Goal: Task Accomplishment & Management: Manage account settings

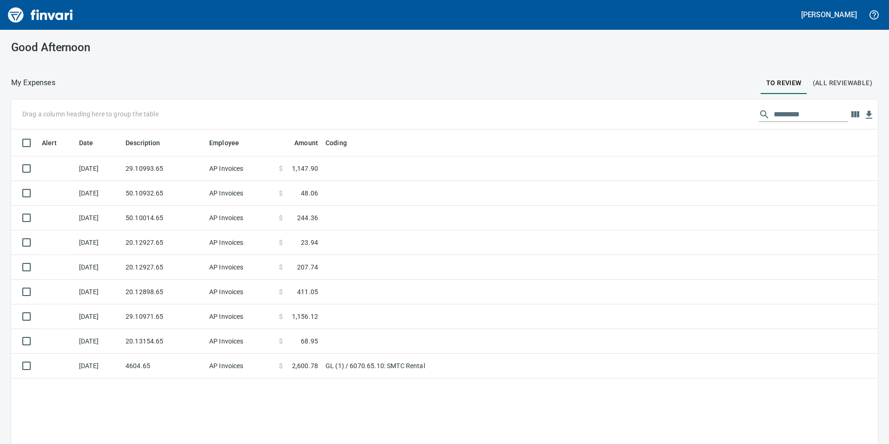
scroll to position [334, 853]
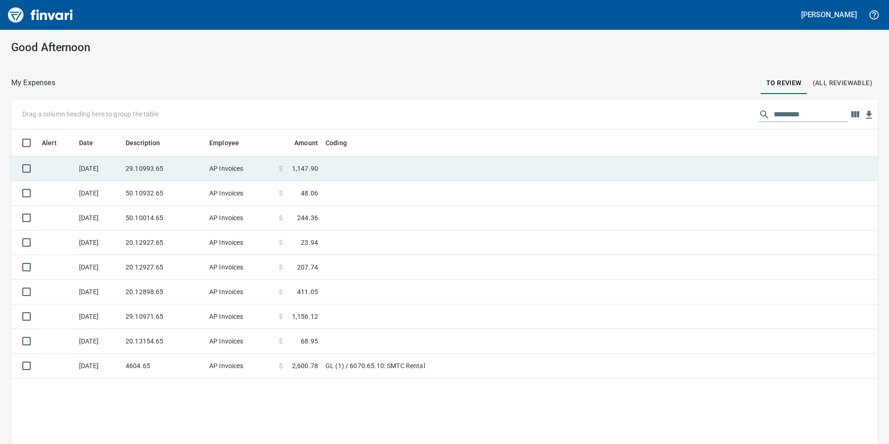
click at [395, 163] on td at bounding box center [438, 168] width 232 height 25
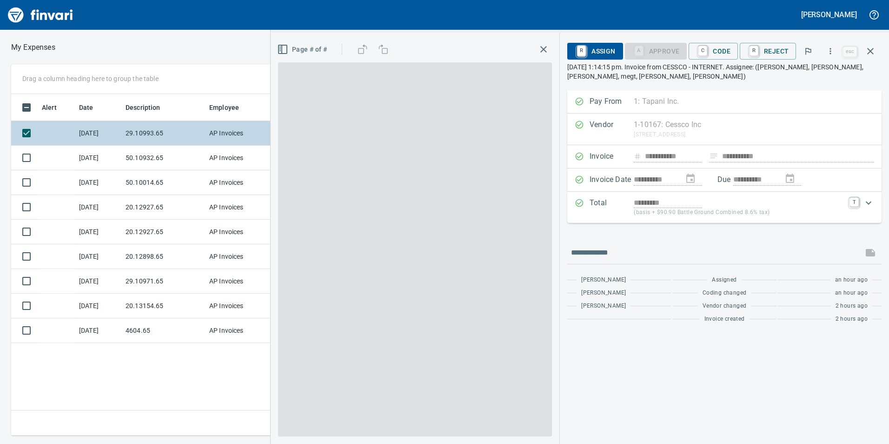
scroll to position [334, 627]
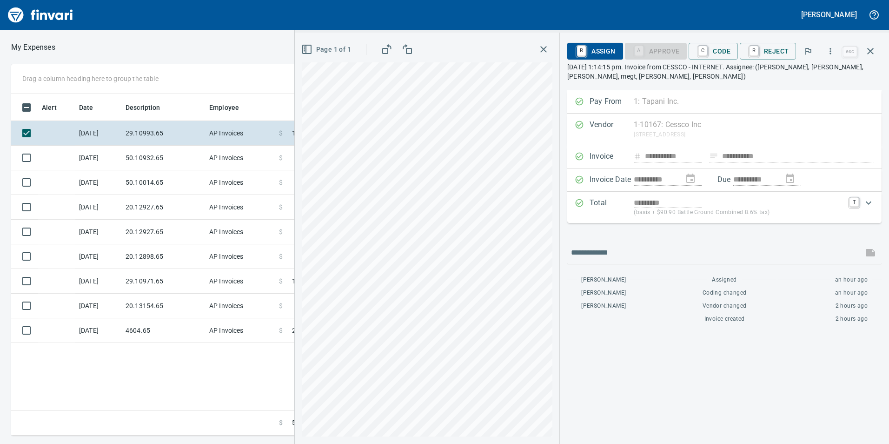
drag, startPoint x: 729, startPoint y: 50, endPoint x: 716, endPoint y: 77, distance: 29.7
click at [729, 50] on span "C Code" at bounding box center [713, 51] width 34 height 16
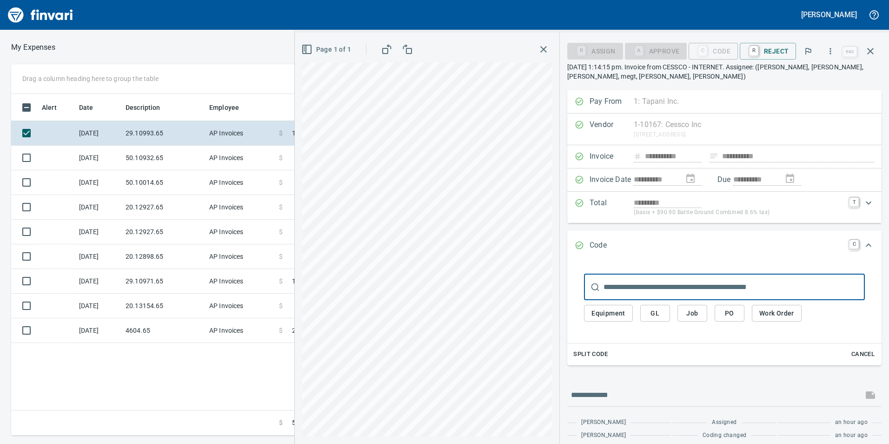
click at [647, 307] on button "GL" at bounding box center [655, 313] width 30 height 17
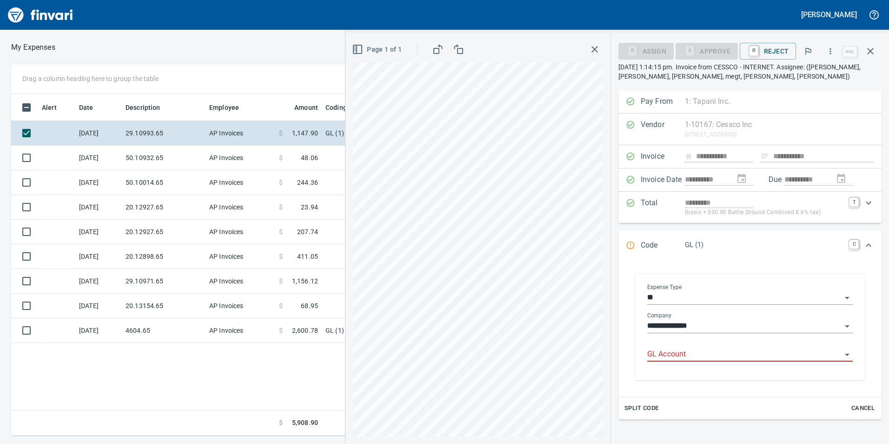
click at [681, 356] on input "GL Account" at bounding box center [744, 354] width 194 height 13
type input "**********"
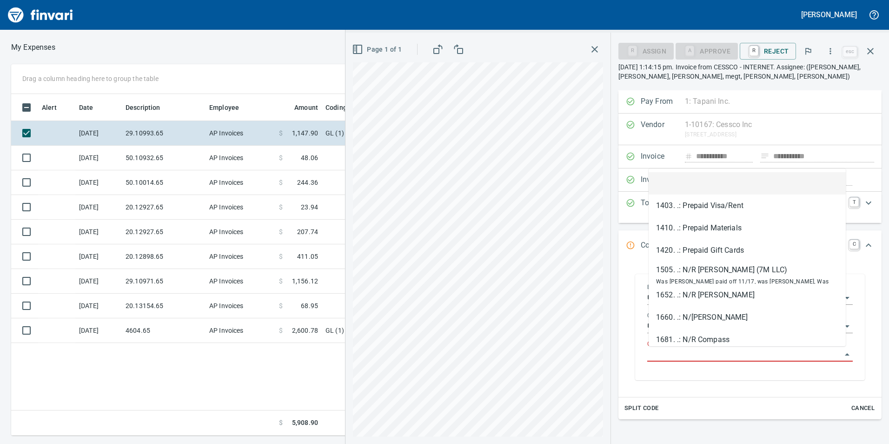
click at [676, 348] on input "GL Account" at bounding box center [744, 354] width 194 height 13
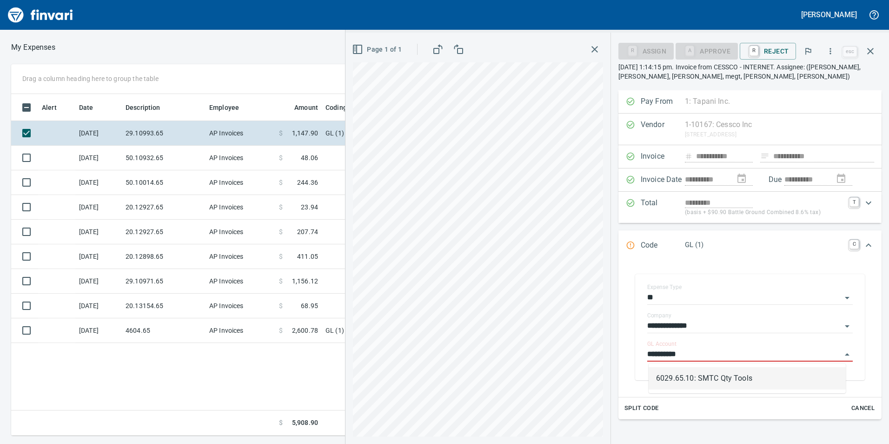
click at [682, 380] on li "6029.65.10: SMTC Qty Tools" at bounding box center [747, 378] width 197 height 22
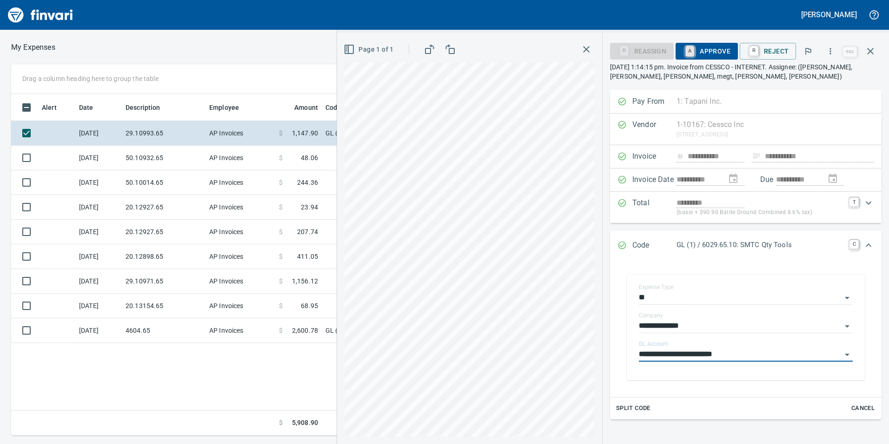
type input "**********"
click at [694, 49] on link "A" at bounding box center [689, 51] width 9 height 10
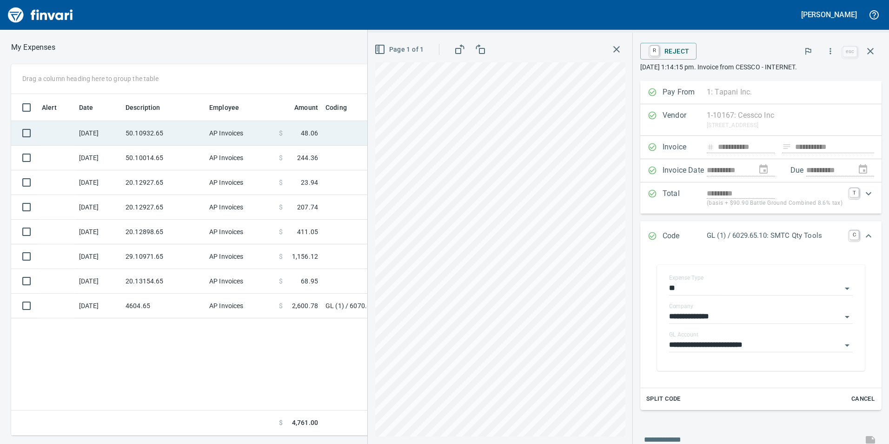
click at [230, 135] on td "AP Invoices" at bounding box center [241, 133] width 70 height 25
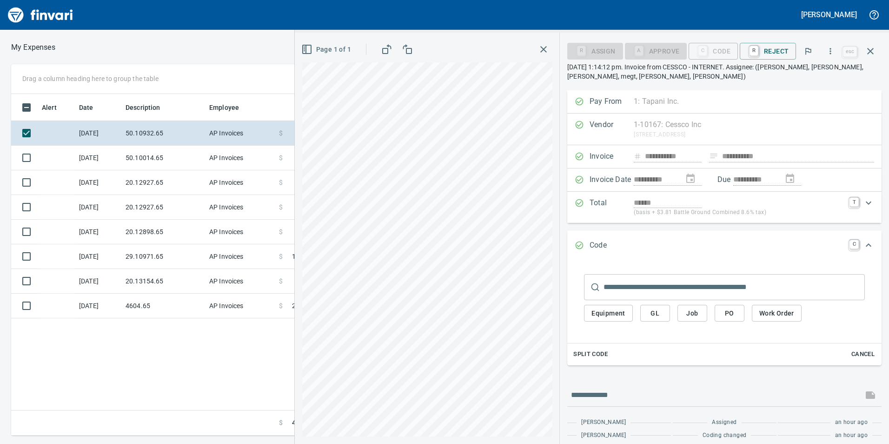
click at [653, 318] on span "GL" at bounding box center [655, 313] width 15 height 12
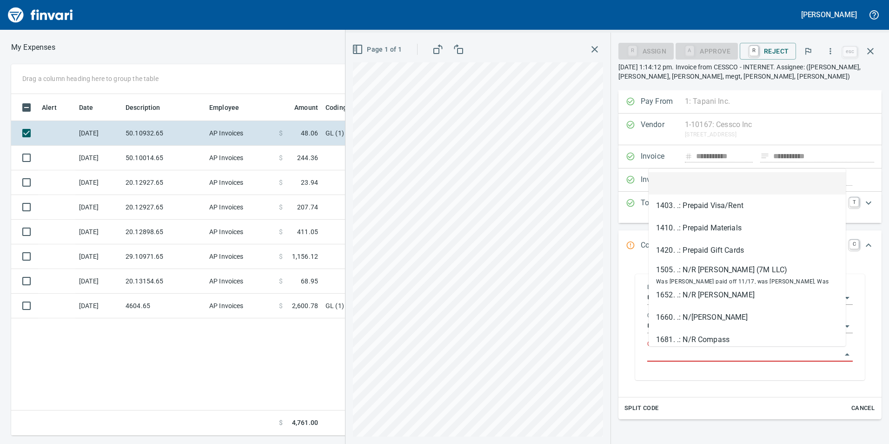
scroll to position [334, 627]
click at [676, 358] on input "GL Account" at bounding box center [744, 354] width 194 height 13
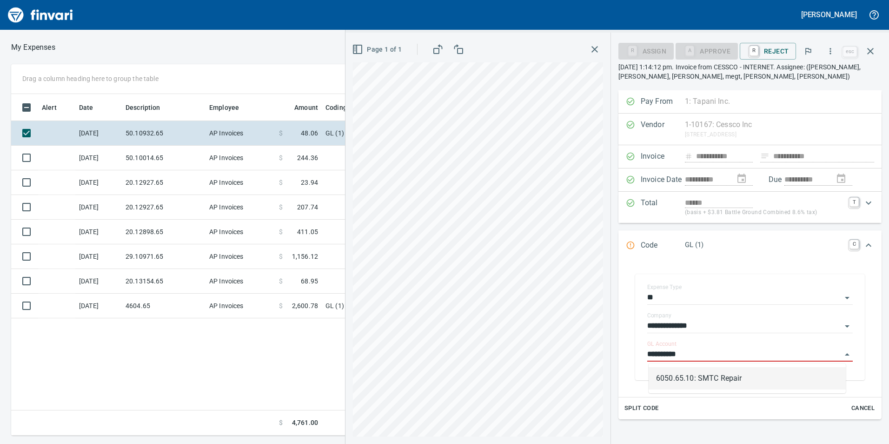
click at [684, 380] on li "6050.65.10: SMTC Repair" at bounding box center [747, 378] width 197 height 22
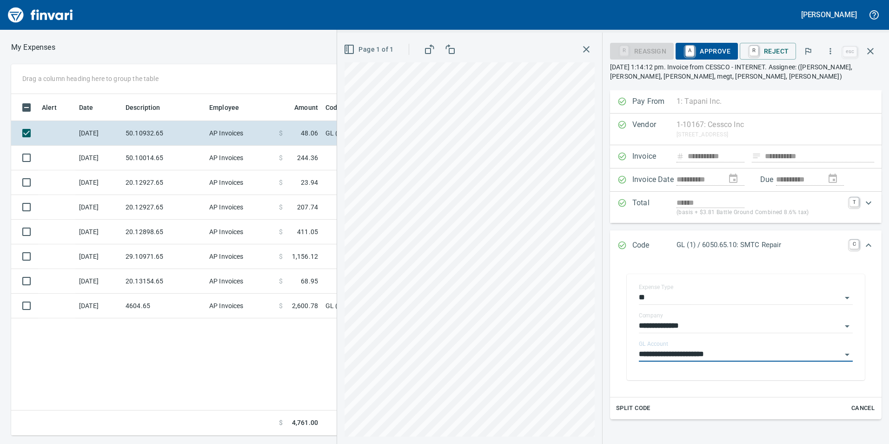
type input "**********"
click at [716, 53] on span "A Approve" at bounding box center [706, 51] width 47 height 16
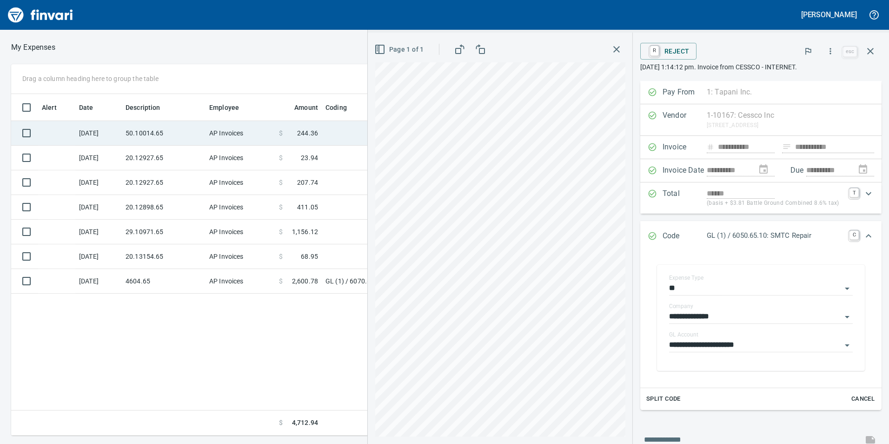
click at [281, 126] on td "$ 244.36" at bounding box center [298, 133] width 46 height 25
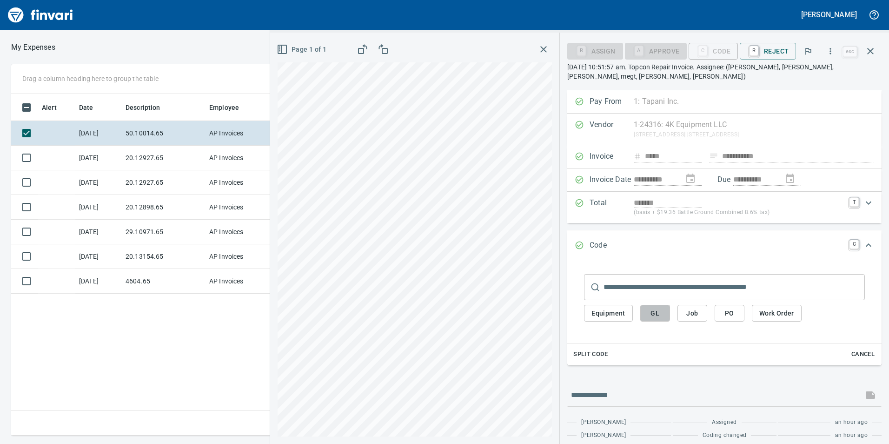
click at [652, 313] on span "GL" at bounding box center [655, 313] width 15 height 12
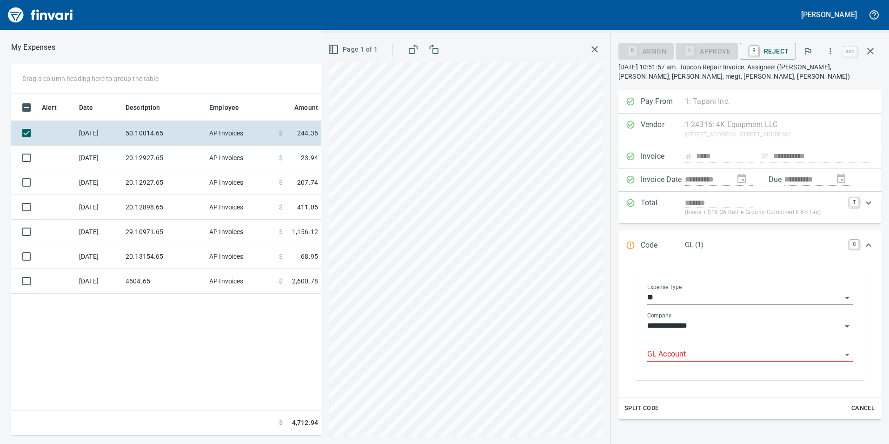
click at [665, 354] on input "GL Account" at bounding box center [744, 354] width 194 height 13
type input "*********"
click at [676, 375] on div "**********" at bounding box center [750, 328] width 220 height 104
click at [689, 379] on li "6050.65.10: SMTC Repair" at bounding box center [747, 378] width 197 height 22
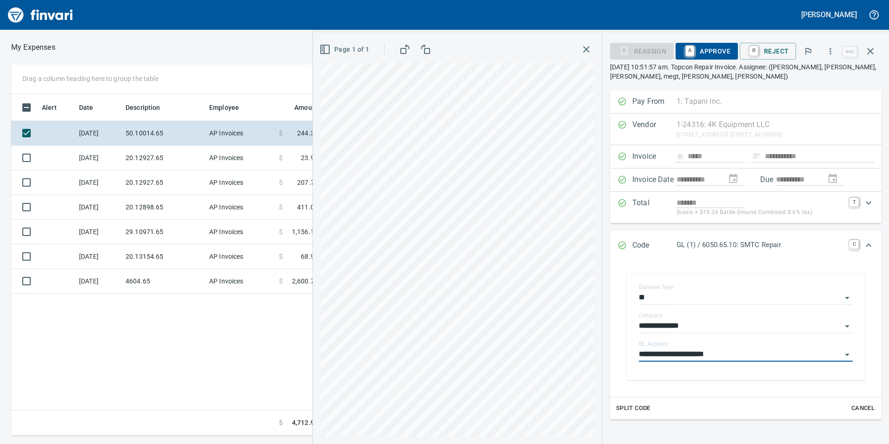
type input "**********"
click at [711, 48] on span "A Approve" at bounding box center [706, 51] width 47 height 16
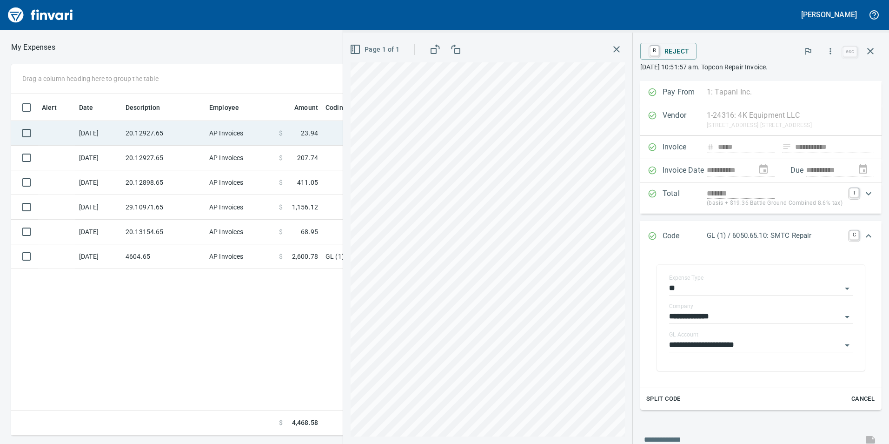
click at [142, 130] on td "20.12927.65" at bounding box center [164, 133] width 84 height 25
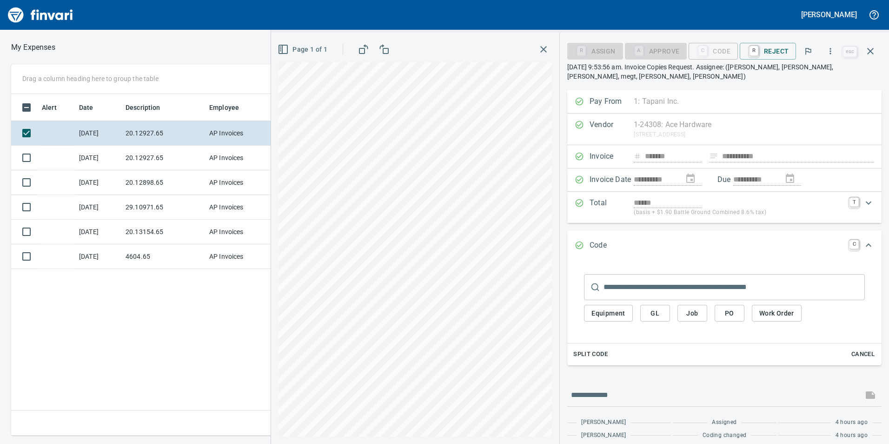
click at [654, 312] on span "GL" at bounding box center [655, 313] width 15 height 12
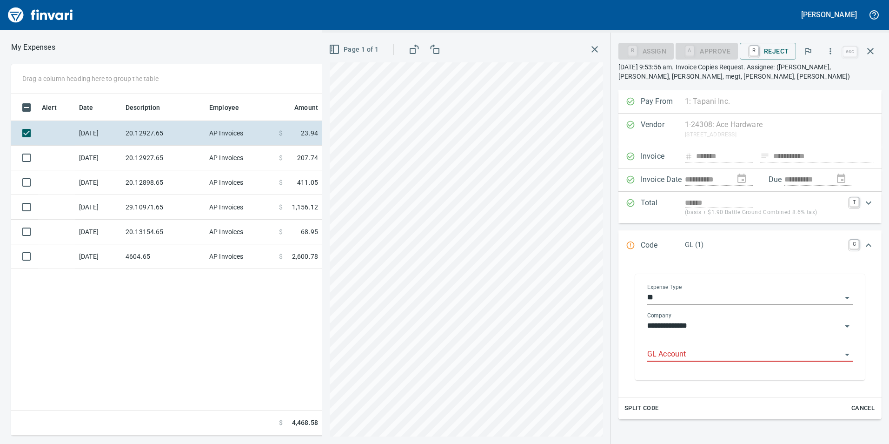
click at [671, 359] on input "GL Account" at bounding box center [744, 354] width 194 height 13
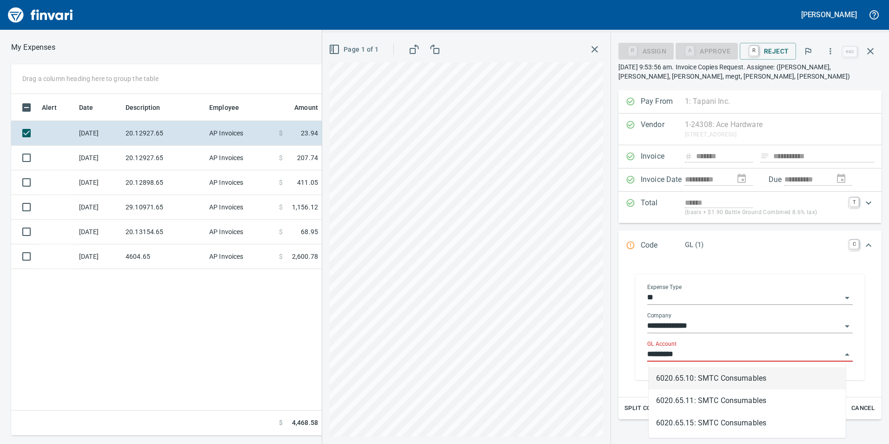
scroll to position [334, 627]
click at [716, 383] on li "6020.65.10: SMTC Consumables" at bounding box center [747, 378] width 197 height 22
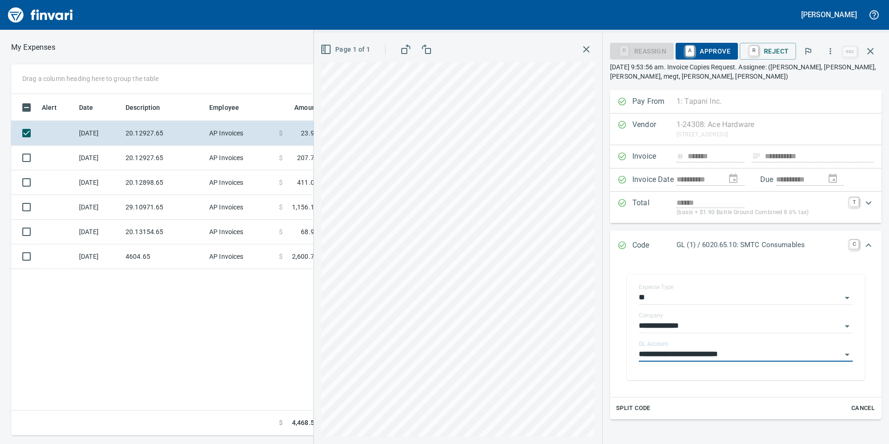
type input "**********"
click at [710, 56] on span "A Approve" at bounding box center [706, 51] width 47 height 16
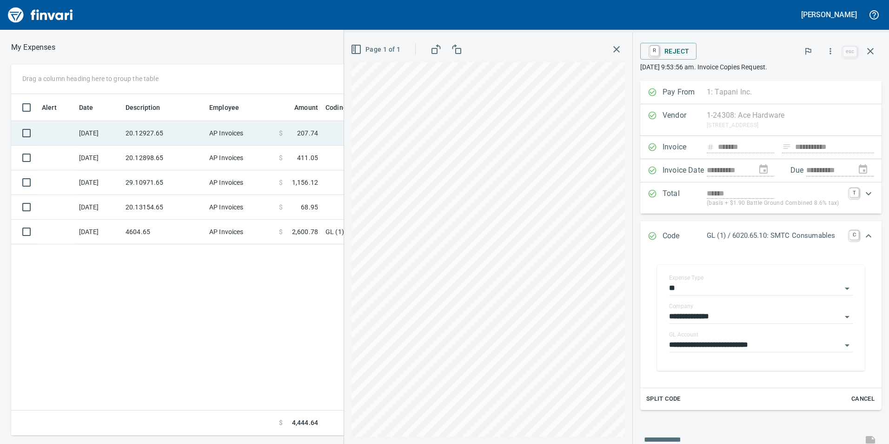
click at [180, 131] on td "20.12927.65" at bounding box center [164, 133] width 84 height 25
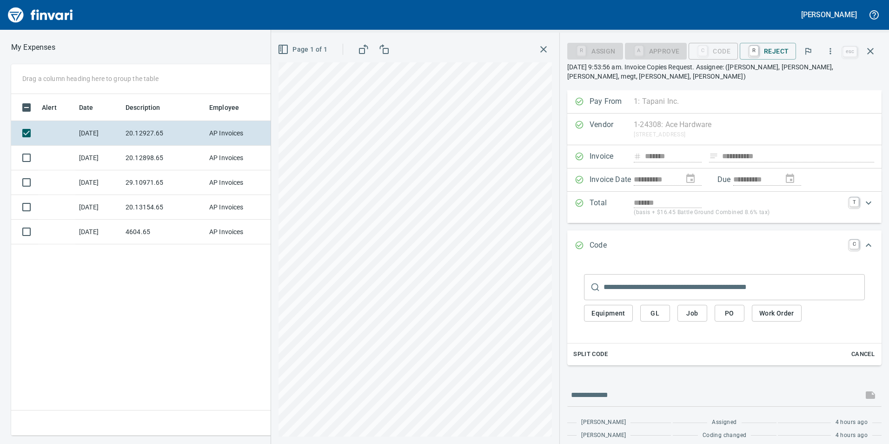
click at [647, 323] on div "Equipment GL Job PO Work Order" at bounding box center [724, 313] width 281 height 27
click at [661, 315] on span "GL" at bounding box center [655, 313] width 15 height 12
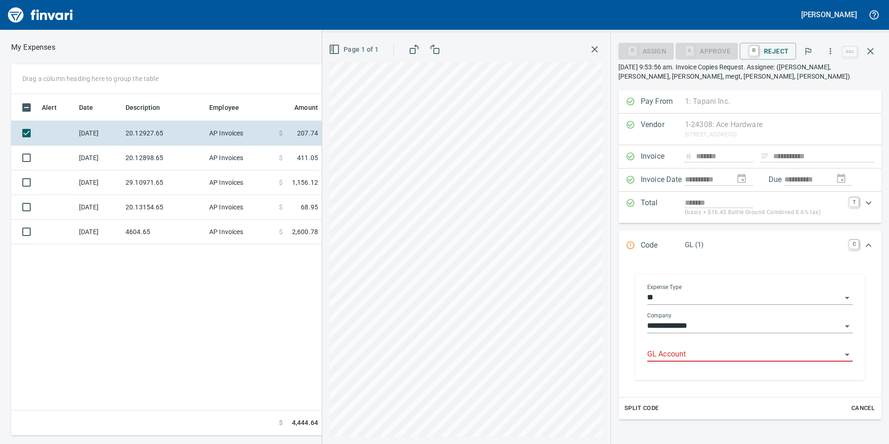
click at [684, 352] on input "GL Account" at bounding box center [744, 354] width 194 height 13
click at [727, 374] on li "6020.65.10: SMTC Consumables" at bounding box center [747, 378] width 197 height 22
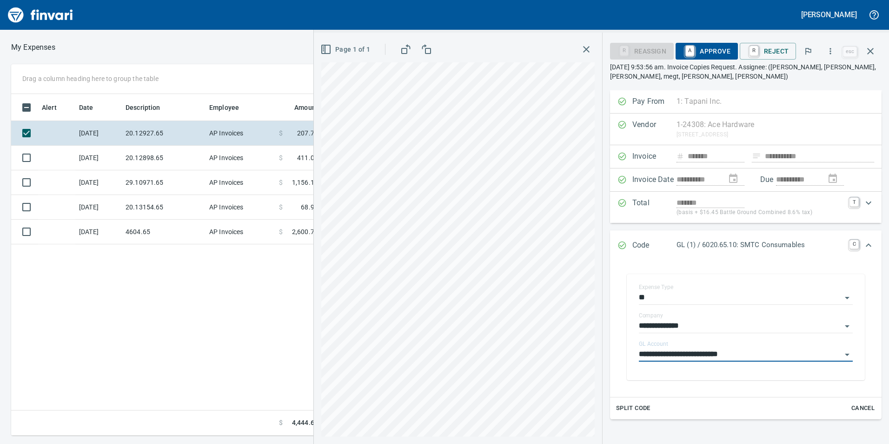
type input "**********"
click at [700, 47] on span "A Approve" at bounding box center [706, 51] width 47 height 16
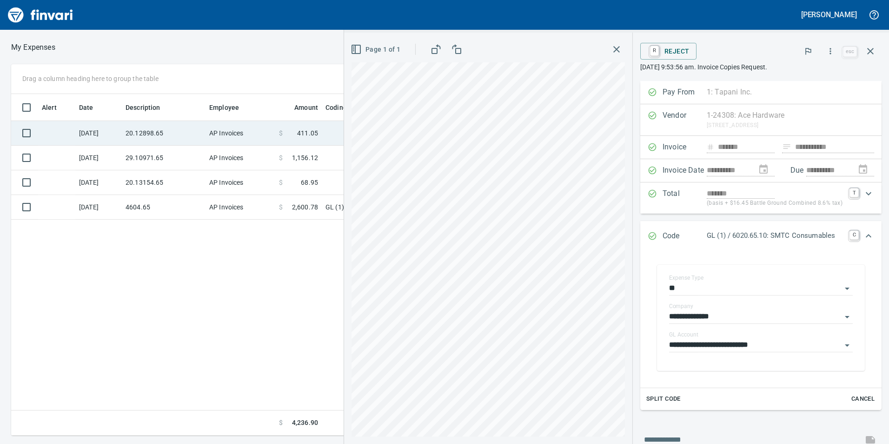
click at [190, 142] on td "20.12898.65" at bounding box center [164, 133] width 84 height 25
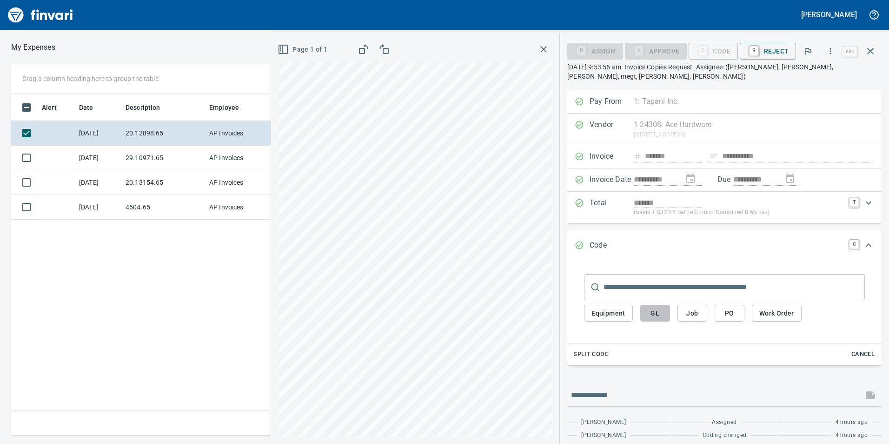
click at [662, 309] on span "GL" at bounding box center [655, 313] width 15 height 12
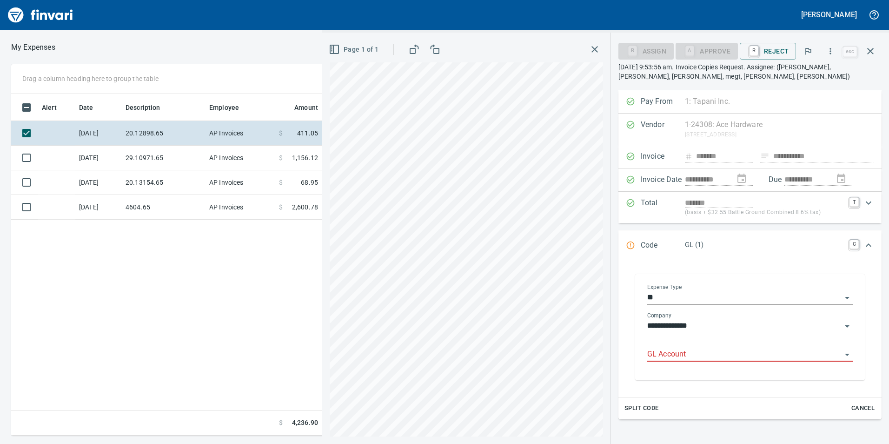
click at [698, 348] on input "GL Account" at bounding box center [744, 354] width 194 height 13
drag, startPoint x: 698, startPoint y: 349, endPoint x: 640, endPoint y: 349, distance: 58.1
click at [640, 349] on div "**********" at bounding box center [750, 327] width 230 height 106
click at [717, 364] on div "6020.65.10: SMTC Consumables" at bounding box center [747, 378] width 197 height 30
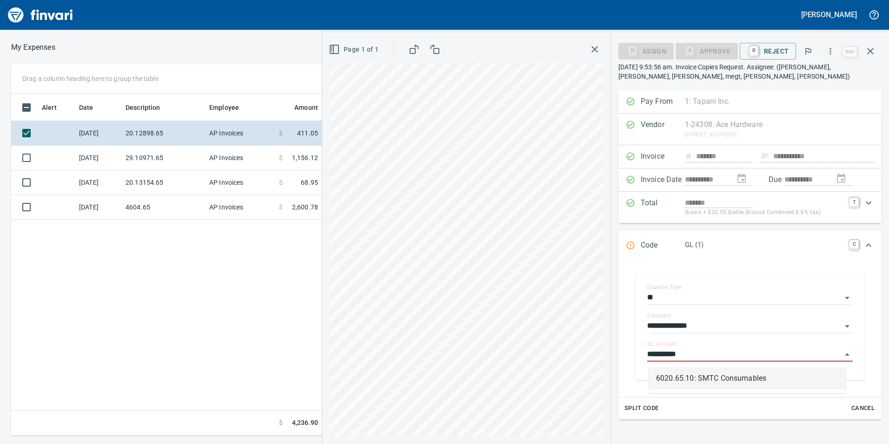
click at [718, 367] on li "6020.65.10: SMTC Consumables" at bounding box center [747, 378] width 197 height 22
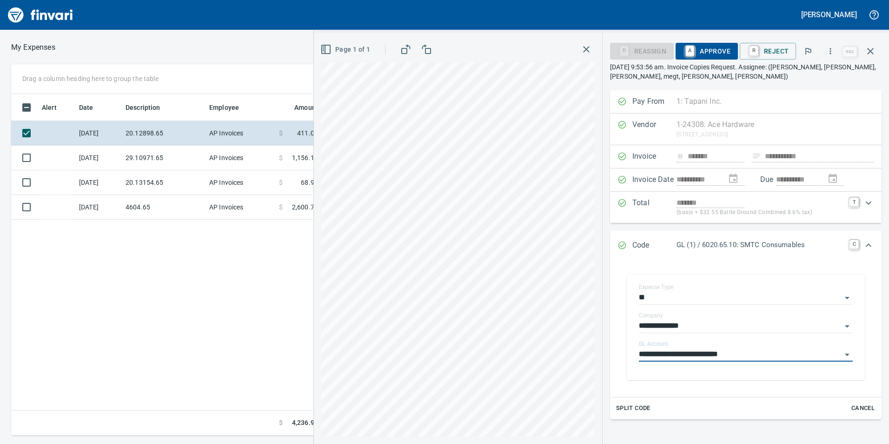
type input "**********"
click at [705, 49] on span "A Approve" at bounding box center [706, 51] width 47 height 16
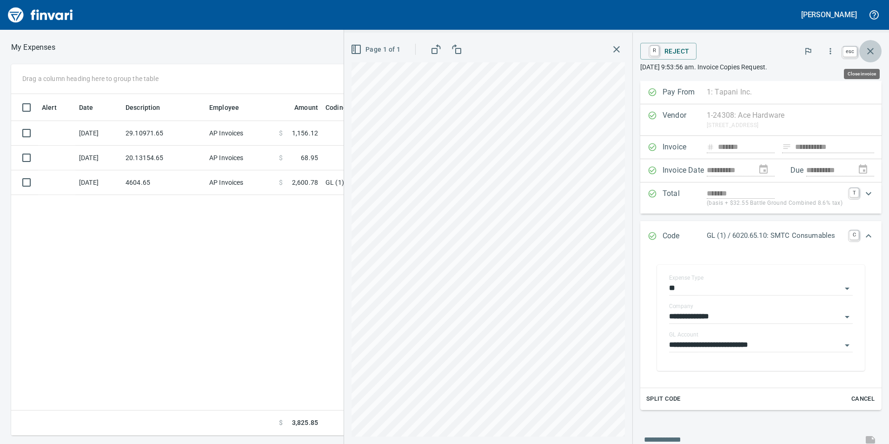
click at [872, 47] on icon "button" at bounding box center [870, 51] width 11 height 11
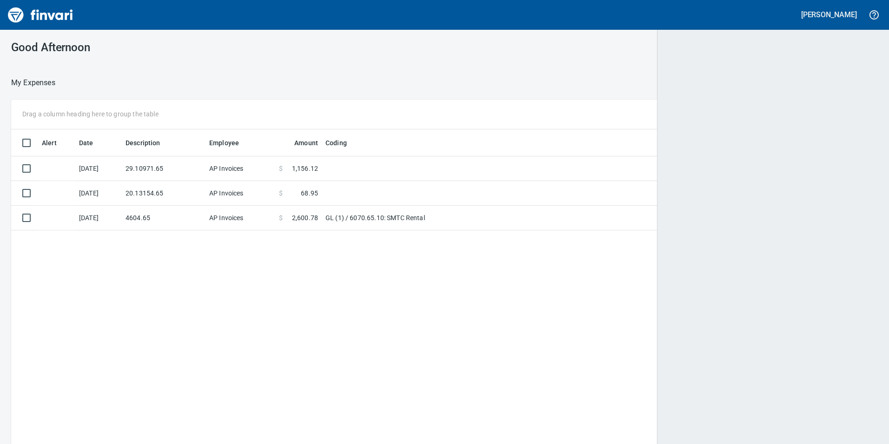
scroll to position [334, 853]
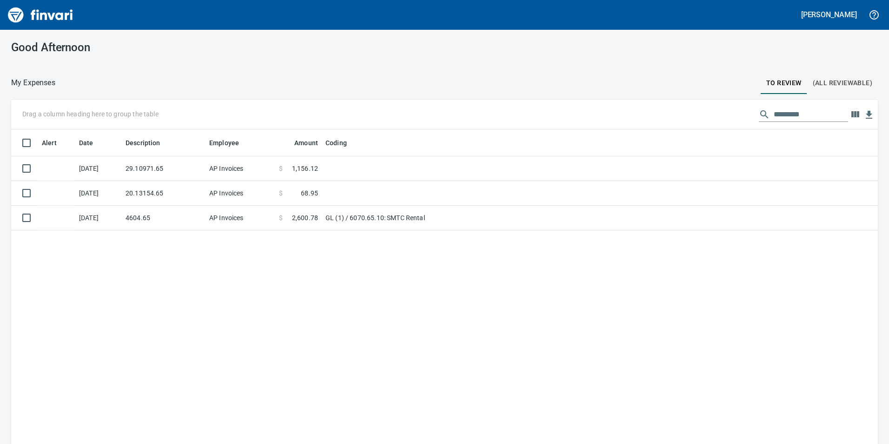
click at [855, 53] on div "Good Afternoon" at bounding box center [444, 47] width 889 height 35
click at [851, 73] on button "(All Reviewable)" at bounding box center [842, 83] width 71 height 22
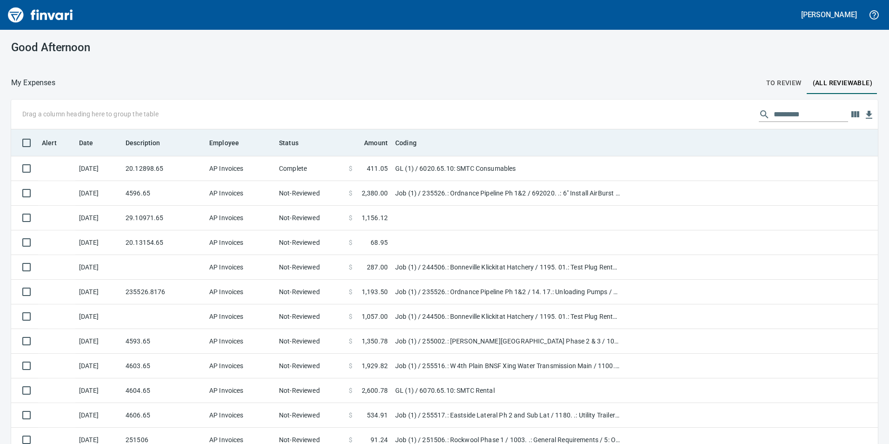
scroll to position [334, 846]
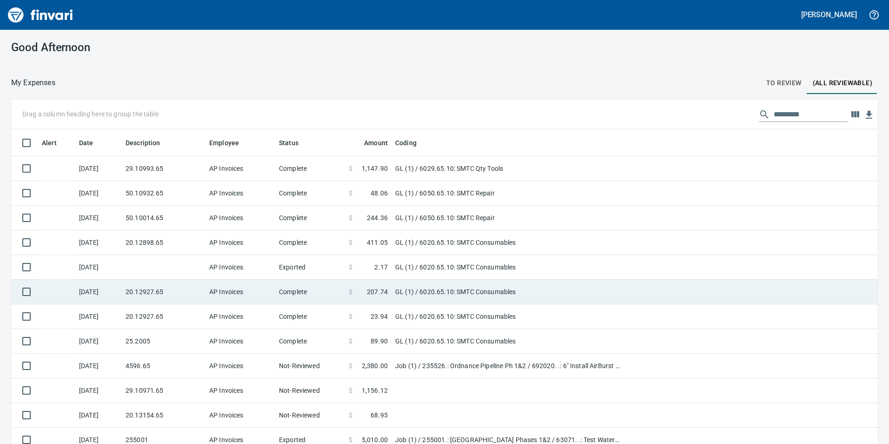
click at [248, 297] on td "AP Invoices" at bounding box center [241, 291] width 70 height 25
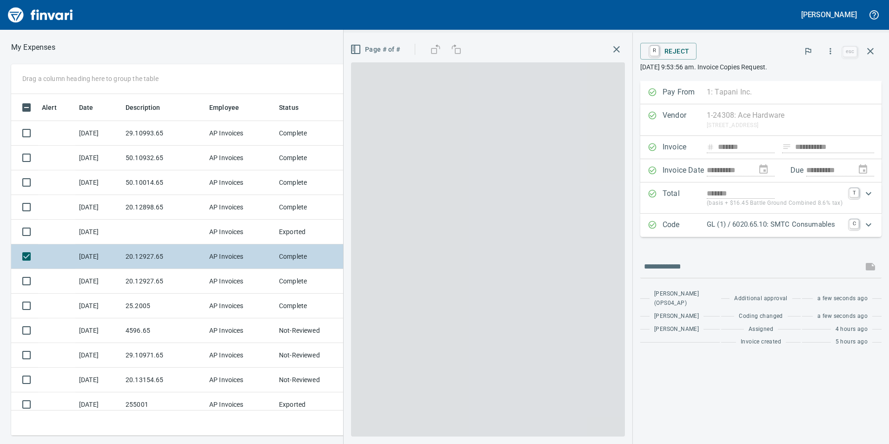
scroll to position [334, 620]
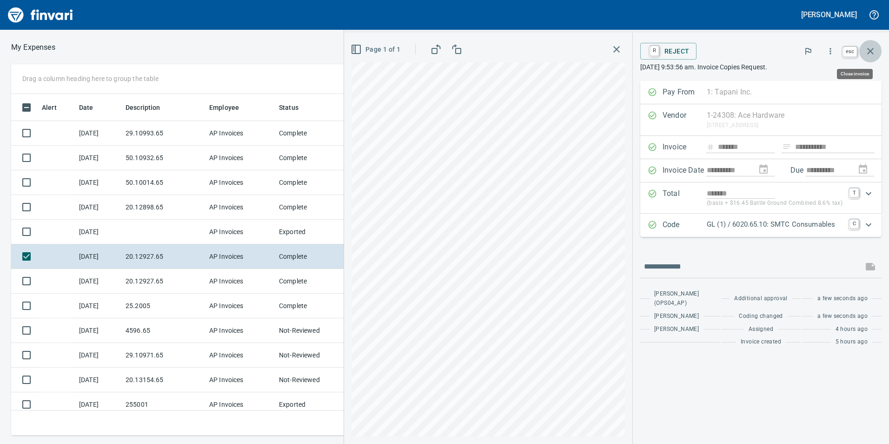
click at [871, 49] on icon "button" at bounding box center [870, 51] width 11 height 11
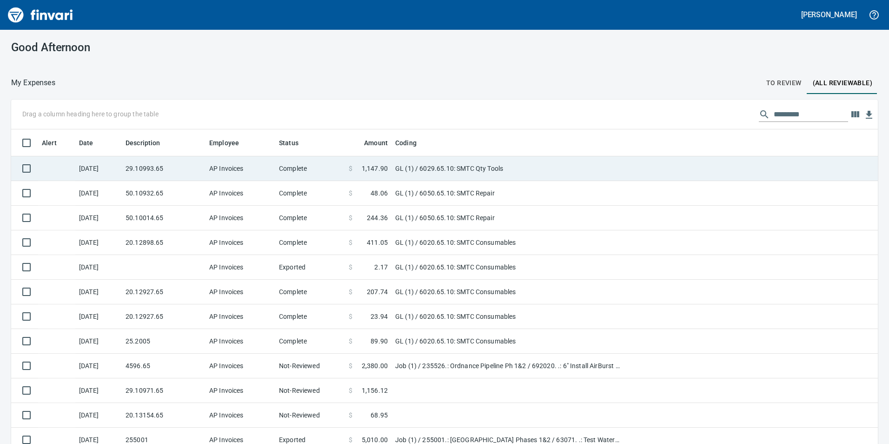
scroll to position [334, 846]
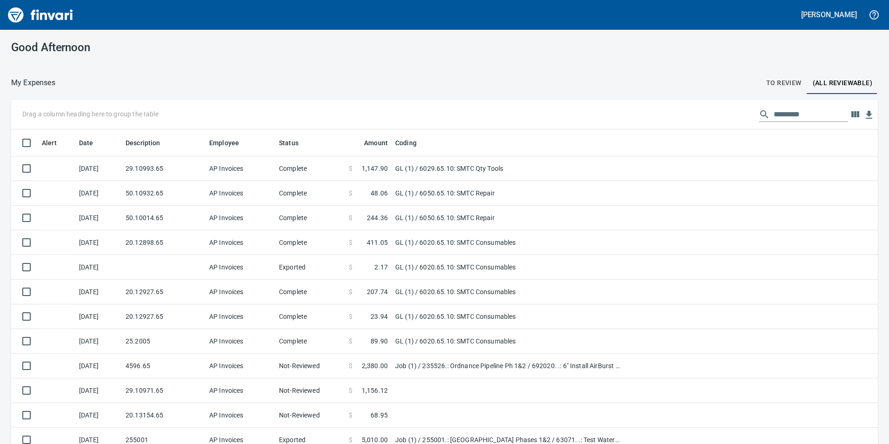
click at [780, 84] on span "To Review" at bounding box center [783, 83] width 35 height 12
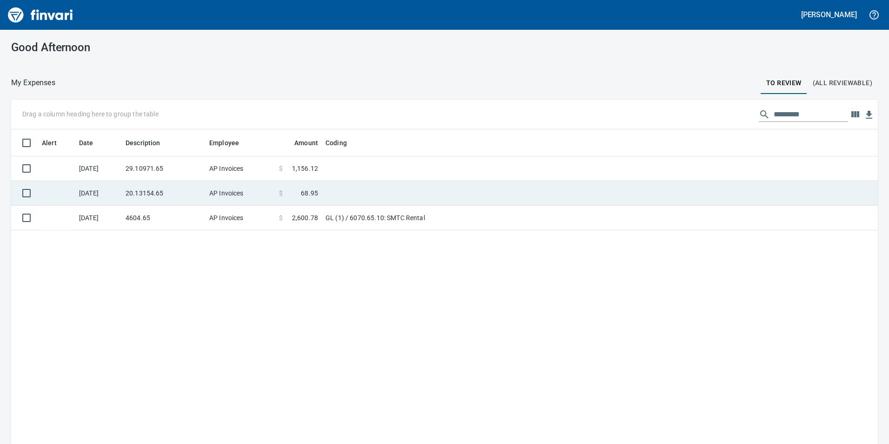
scroll to position [334, 853]
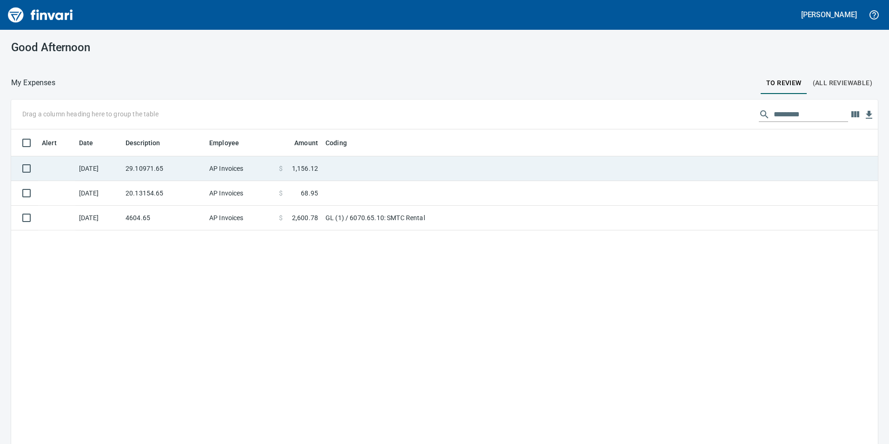
click at [294, 163] on td "$ 1,156.12" at bounding box center [298, 168] width 46 height 25
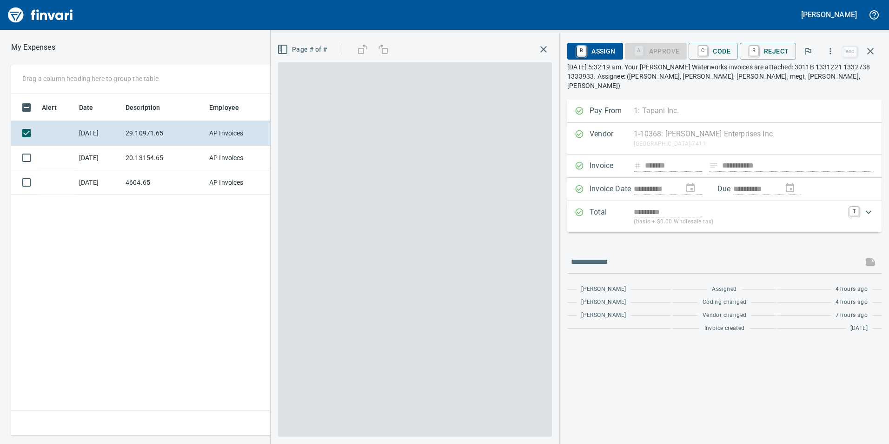
scroll to position [334, 627]
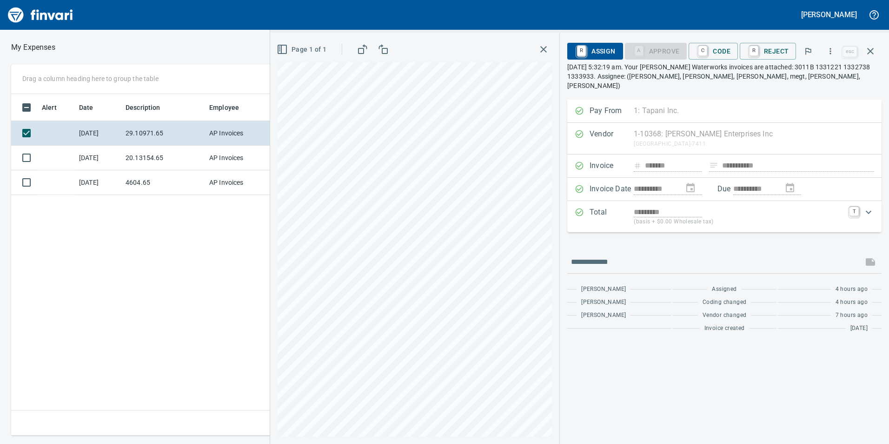
click at [718, 55] on span "C Code" at bounding box center [713, 51] width 34 height 16
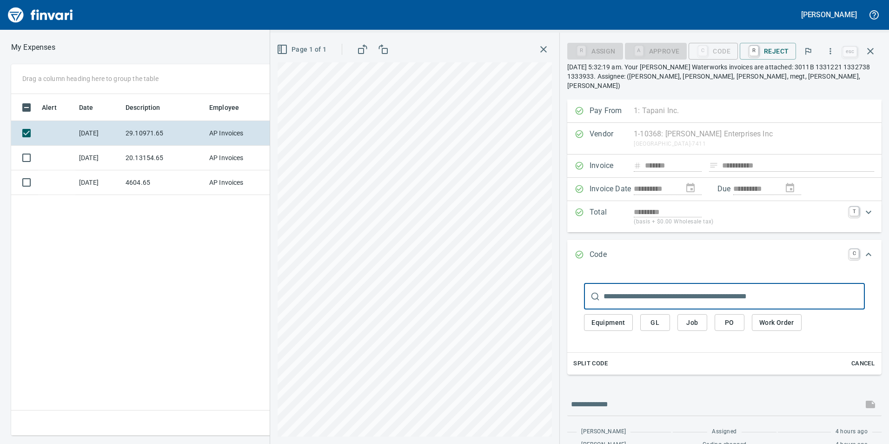
click at [651, 319] on button "GL" at bounding box center [655, 322] width 30 height 17
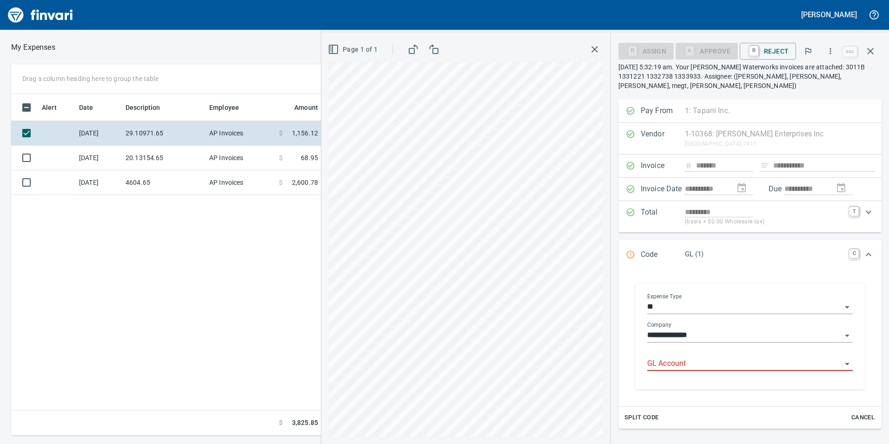
click at [678, 361] on div at bounding box center [750, 363] width 206 height 13
click at [685, 375] on li "6029.65.10: SMTC Qty Tools" at bounding box center [747, 378] width 197 height 22
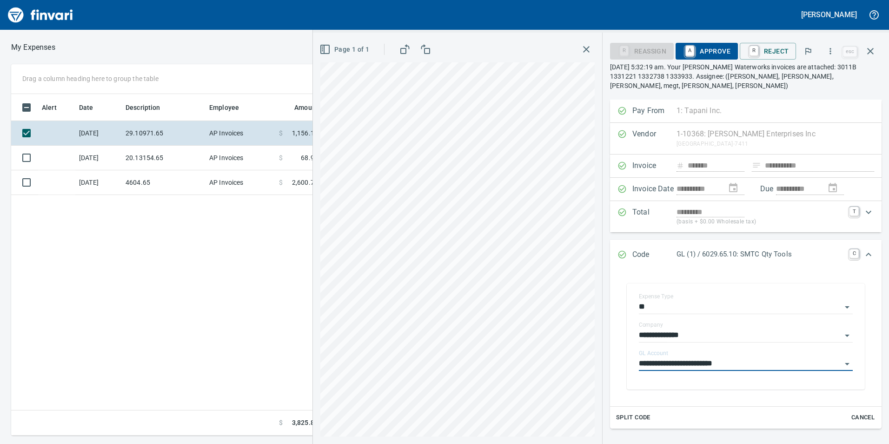
type input "**********"
click at [708, 48] on span "A Approve" at bounding box center [706, 51] width 47 height 16
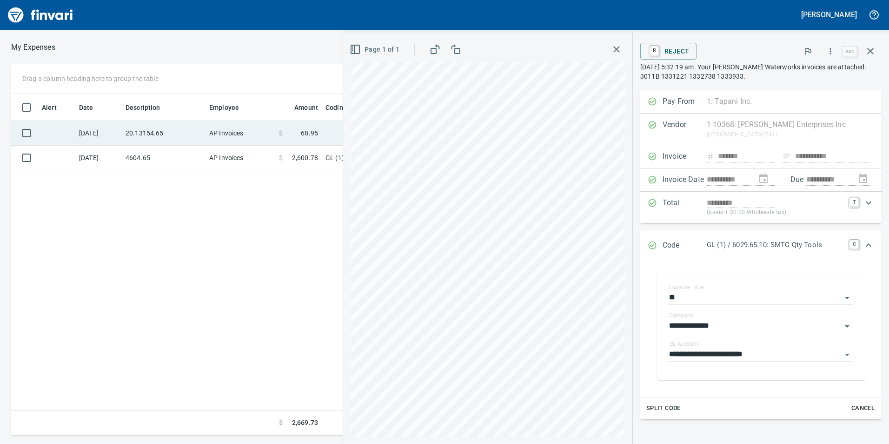
click at [195, 126] on td "20.13154.65" at bounding box center [164, 133] width 84 height 25
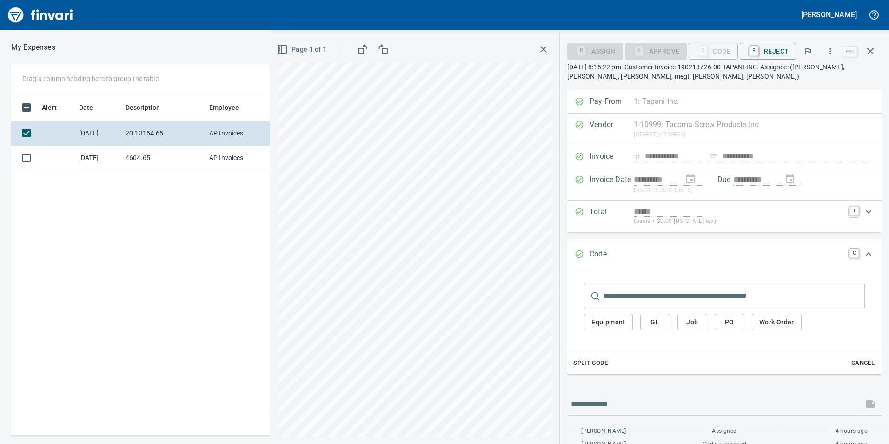
click at [656, 317] on button "GL" at bounding box center [655, 321] width 30 height 17
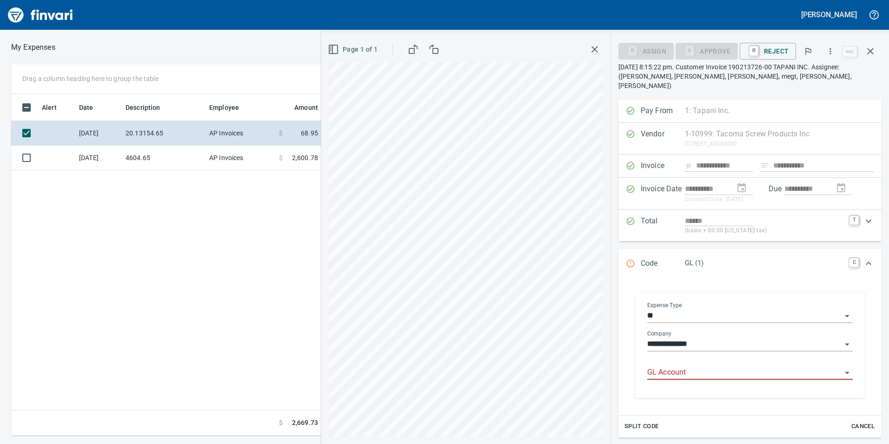
scroll to position [334, 627]
click at [657, 366] on input "GL Account" at bounding box center [744, 372] width 194 height 13
click at [717, 386] on li "6020.65.10: SMTC Consumables" at bounding box center [747, 387] width 197 height 22
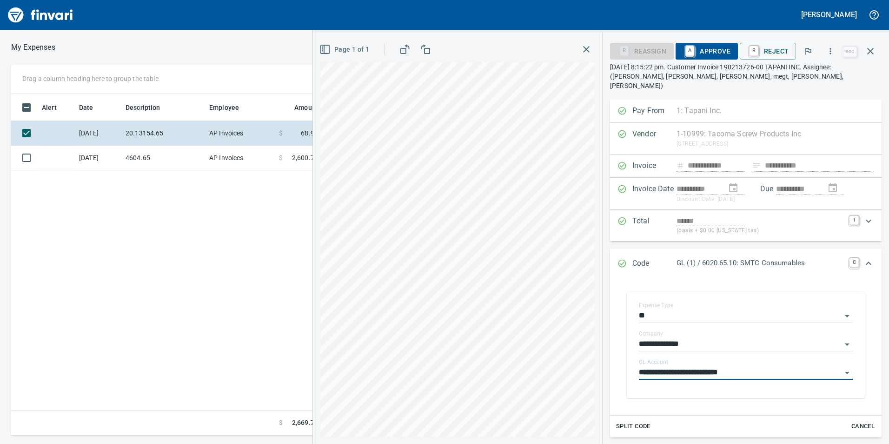
type input "**********"
click at [702, 48] on span "A Approve" at bounding box center [706, 51] width 47 height 16
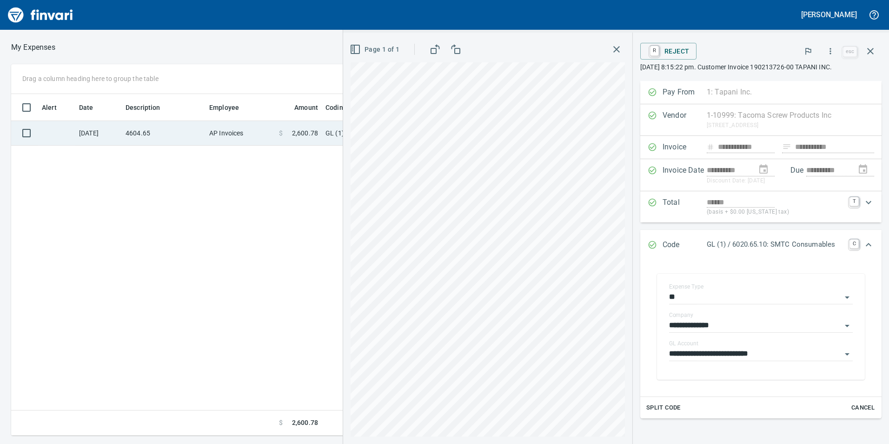
click at [242, 127] on td "AP Invoices" at bounding box center [241, 133] width 70 height 25
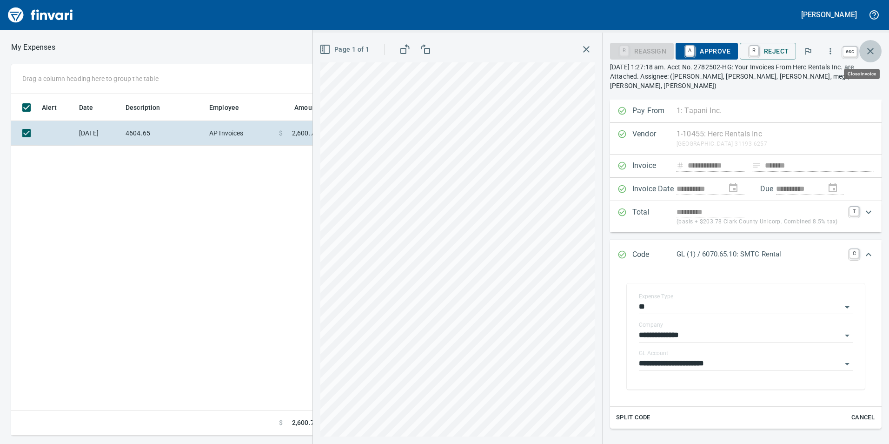
click at [879, 50] on button "button" at bounding box center [870, 51] width 22 height 22
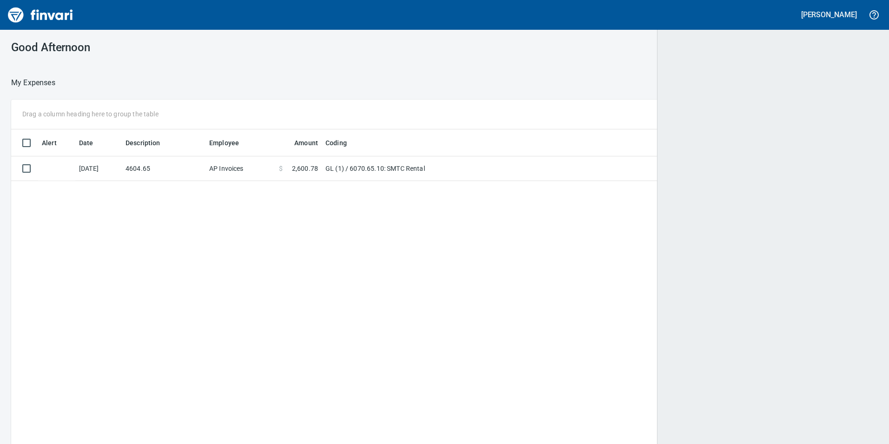
scroll to position [1, 1]
